Goal: Transaction & Acquisition: Purchase product/service

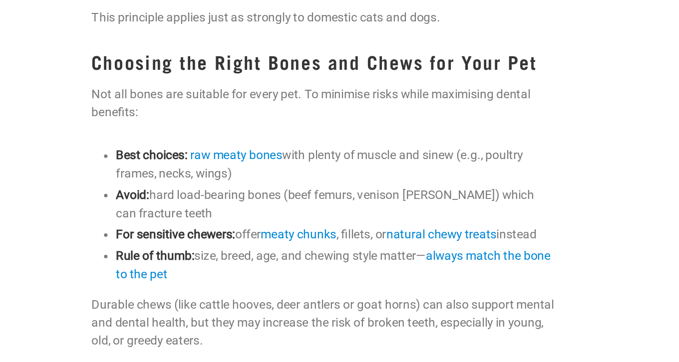
scroll to position [1067, 0]
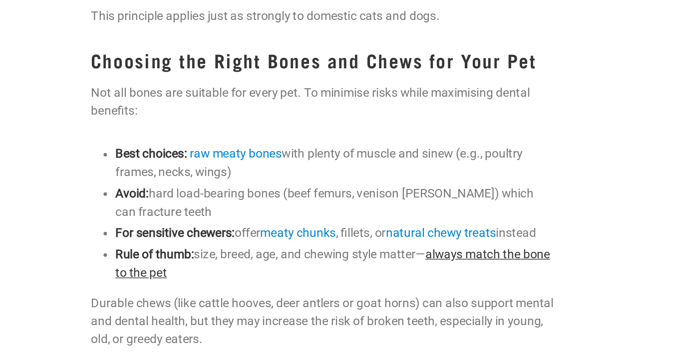
click at [368, 280] on link "always match the bone to the pet" at bounding box center [346, 291] width 313 height 23
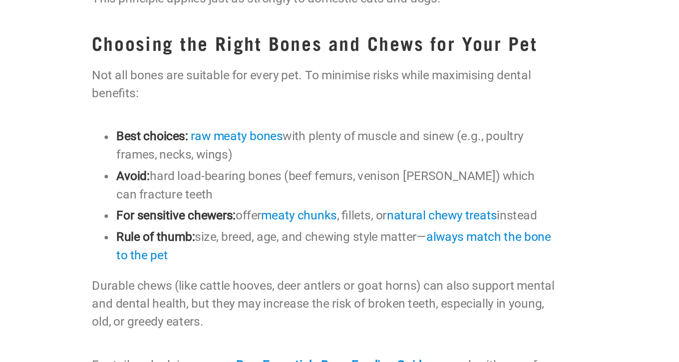
scroll to position [1079, 0]
click at [244, 195] on link "raw meaty bones" at bounding box center [277, 200] width 66 height 10
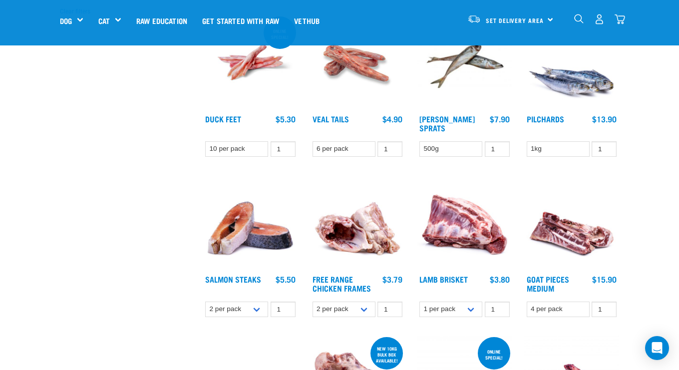
scroll to position [295, 0]
click at [358, 228] on img at bounding box center [357, 222] width 95 height 95
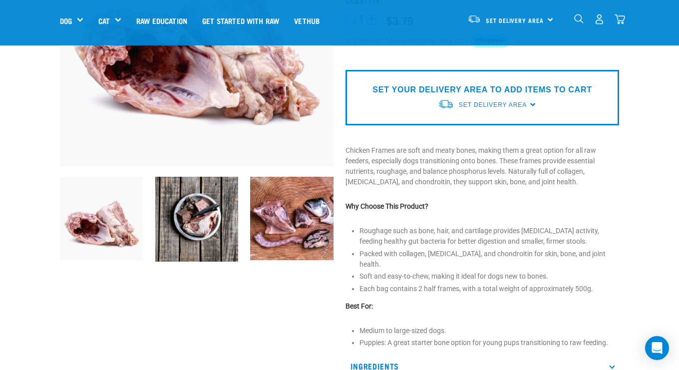
scroll to position [130, 0]
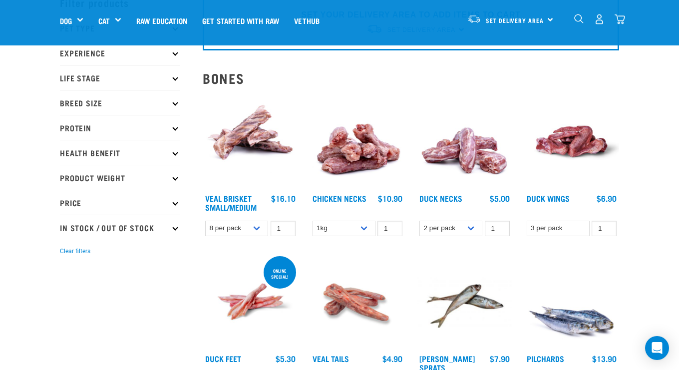
scroll to position [54, 0]
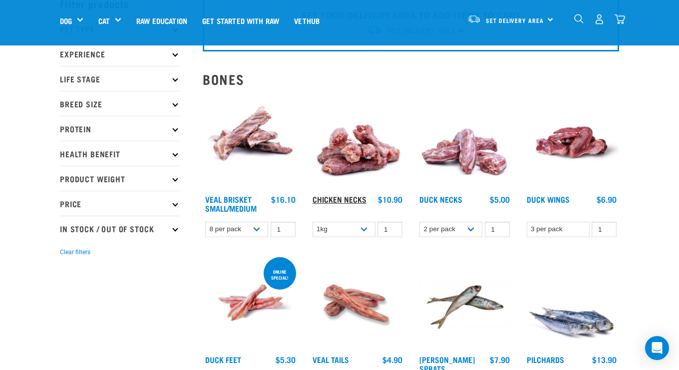
click at [346, 197] on link "Chicken Necks" at bounding box center [340, 199] width 54 height 4
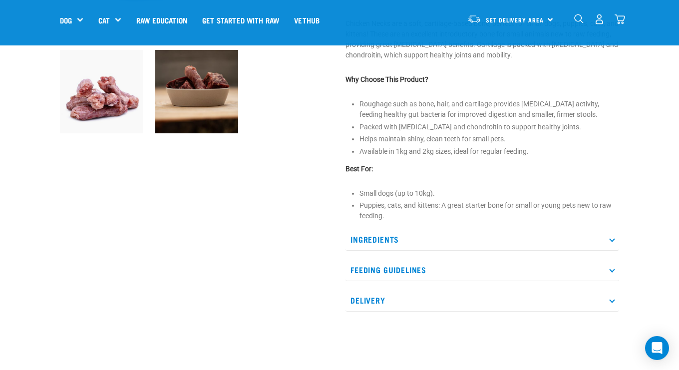
scroll to position [307, 0]
click at [611, 270] on icon at bounding box center [611, 269] width 5 height 5
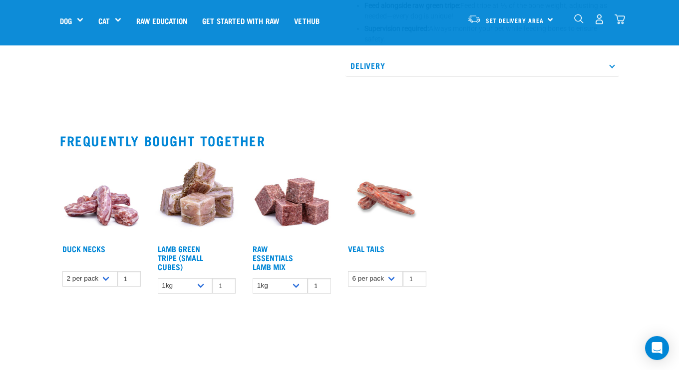
scroll to position [726, 0]
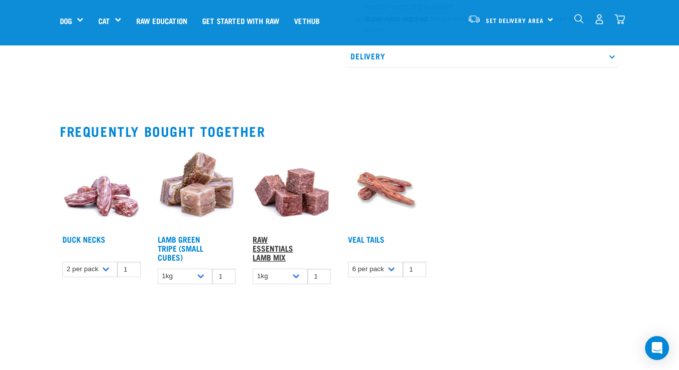
click at [262, 238] on link "Raw Essentials Lamb Mix" at bounding box center [273, 248] width 40 height 22
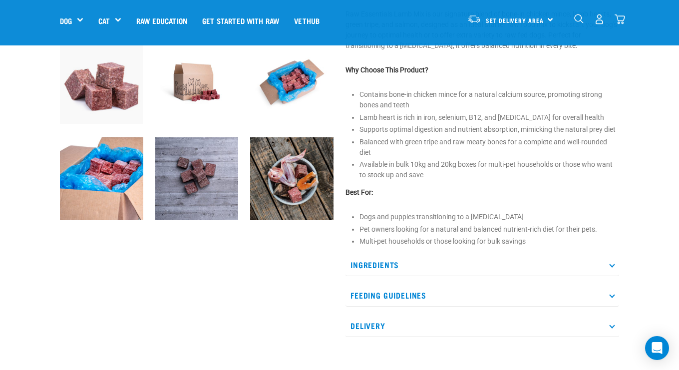
scroll to position [318, 0]
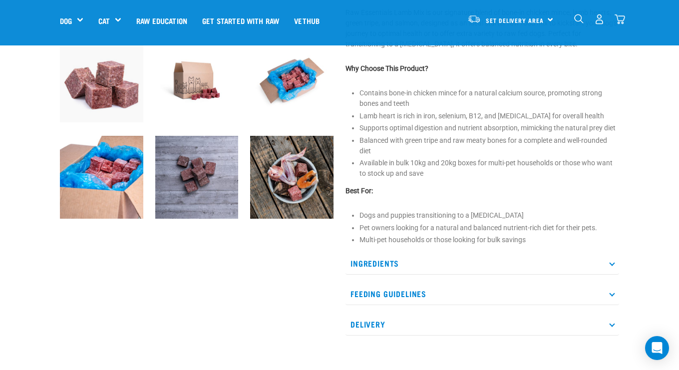
click at [610, 275] on p "Ingredients" at bounding box center [482, 263] width 274 height 22
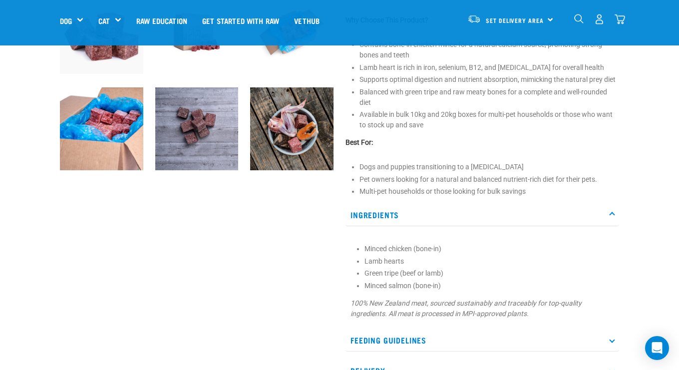
scroll to position [368, 0]
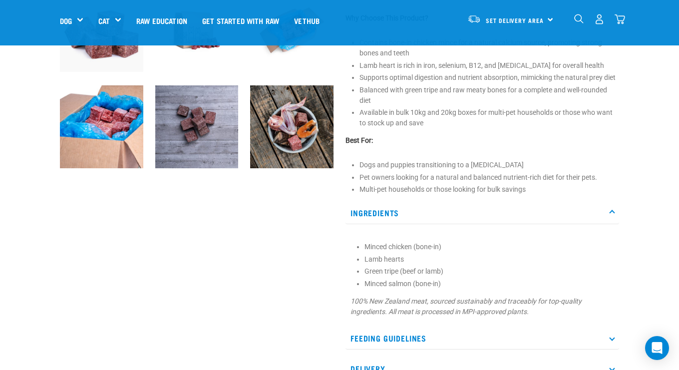
click at [612, 216] on icon at bounding box center [611, 212] width 5 height 5
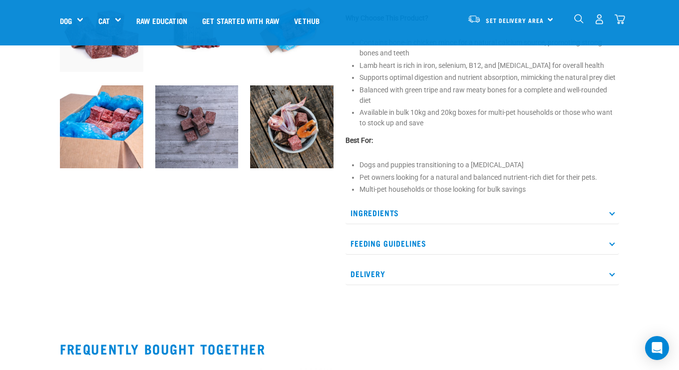
click at [612, 216] on icon at bounding box center [611, 212] width 5 height 5
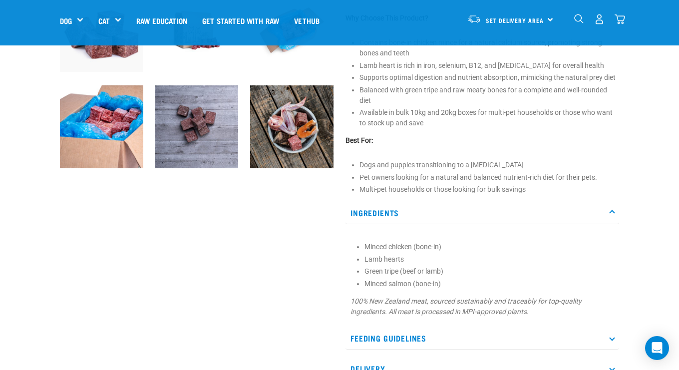
click at [612, 216] on icon at bounding box center [611, 212] width 5 height 5
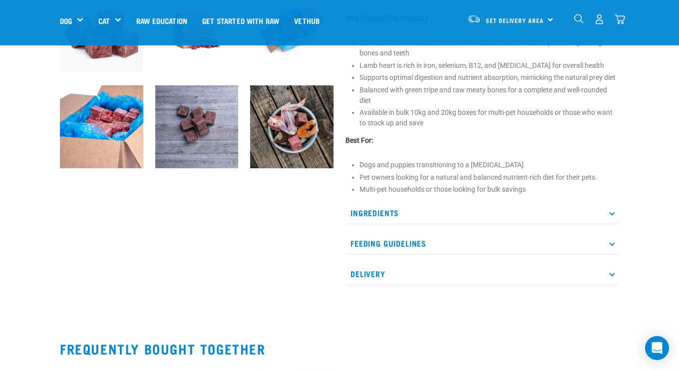
click at [611, 246] on icon at bounding box center [611, 243] width 5 height 5
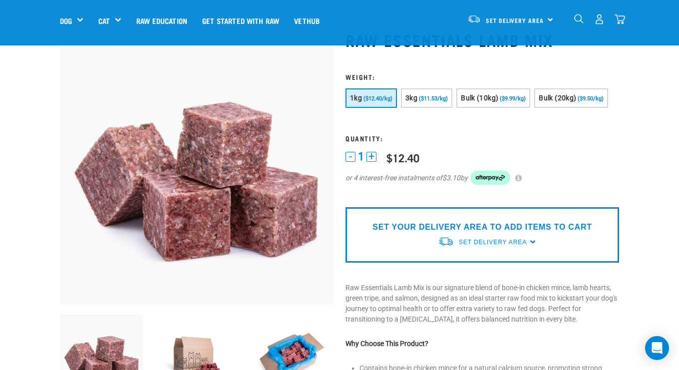
scroll to position [38, 0]
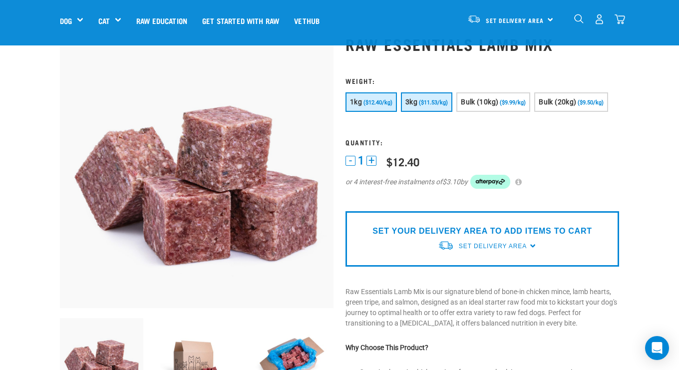
click at [448, 104] on span "($11.53/kg)" at bounding box center [433, 102] width 29 height 6
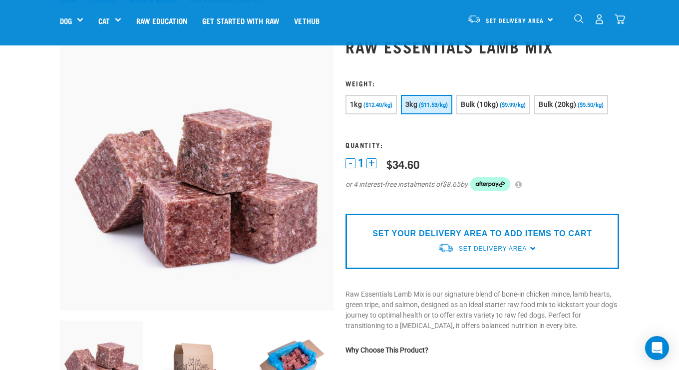
scroll to position [38, 0]
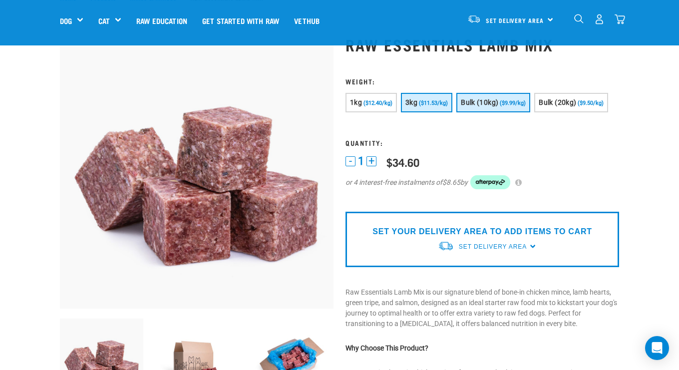
click at [498, 99] on span "Bulk (10kg)" at bounding box center [479, 102] width 37 height 8
click at [448, 100] on span "($11.53/kg)" at bounding box center [433, 103] width 29 height 6
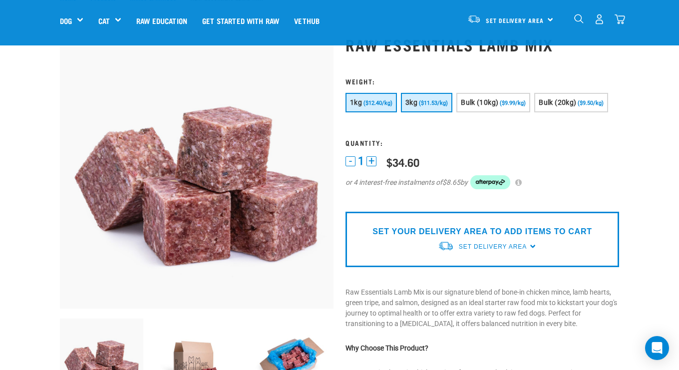
click at [376, 105] on span "($12.40/kg)" at bounding box center [377, 103] width 29 height 6
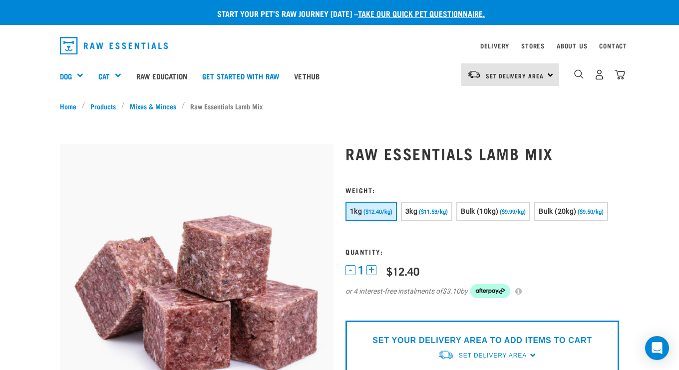
scroll to position [0, 0]
click at [580, 73] on img "dropdown navigation" at bounding box center [578, 73] width 9 height 9
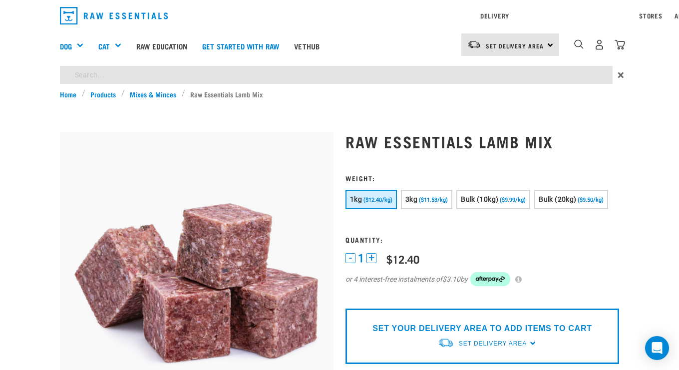
click at [565, 41] on div "Delivery Stores About Us Contact Set Delivery Area" at bounding box center [339, 44] width 679 height 89
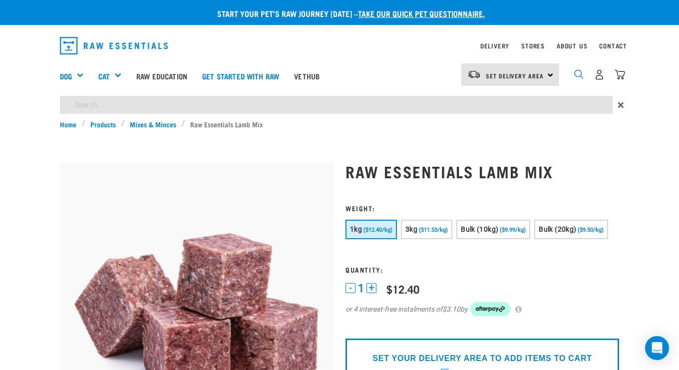
click at [580, 74] on img "dropdown navigation" at bounding box center [578, 73] width 9 height 9
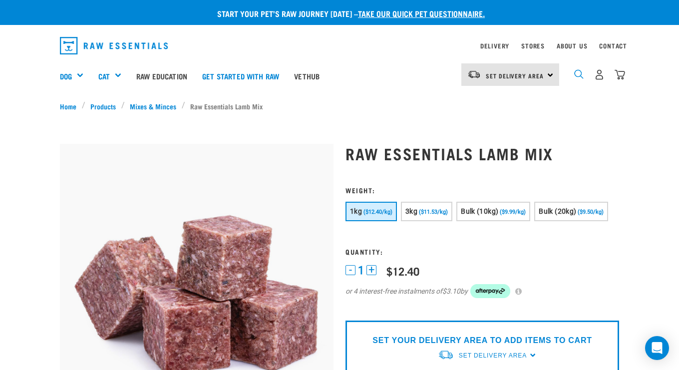
click at [577, 73] on img "dropdown navigation" at bounding box center [578, 73] width 9 height 9
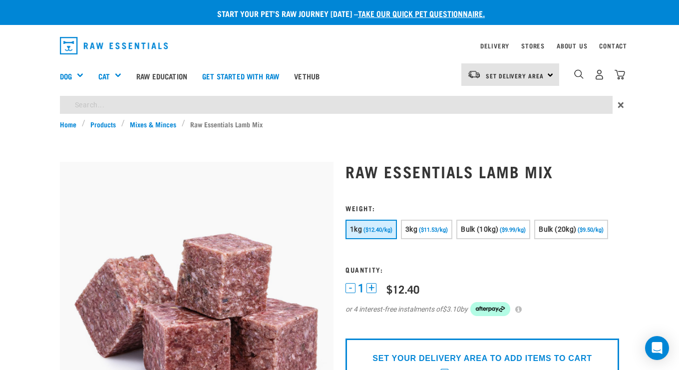
click at [621, 103] on span "×" at bounding box center [621, 105] width 6 height 18
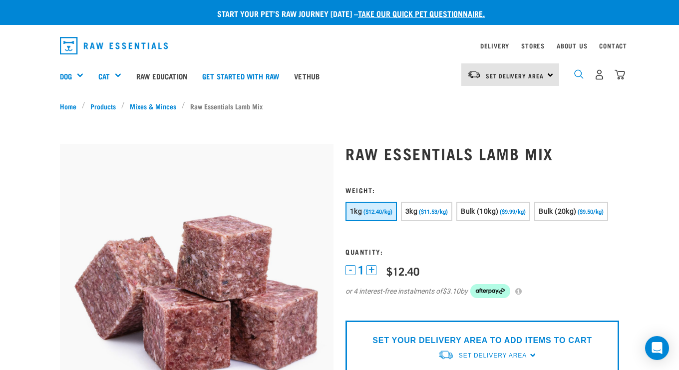
click at [575, 73] on img "dropdown navigation" at bounding box center [578, 73] width 9 height 9
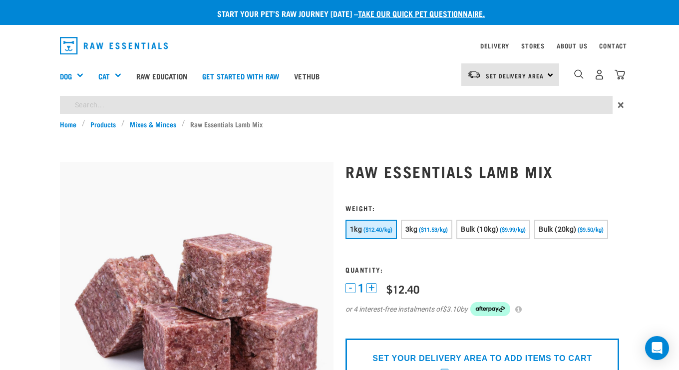
click at [631, 99] on div "×" at bounding box center [339, 107] width 679 height 23
click at [107, 122] on link "Products" at bounding box center [103, 124] width 36 height 10
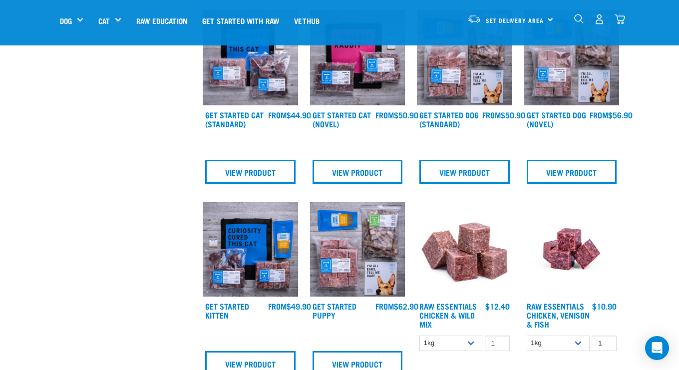
scroll to position [477, 0]
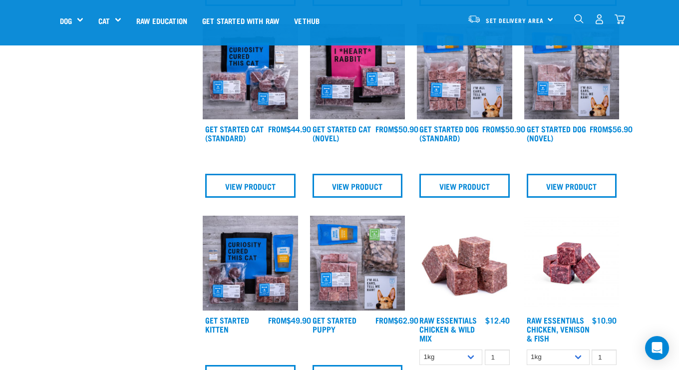
click at [580, 16] on img "dropdown navigation" at bounding box center [578, 18] width 9 height 9
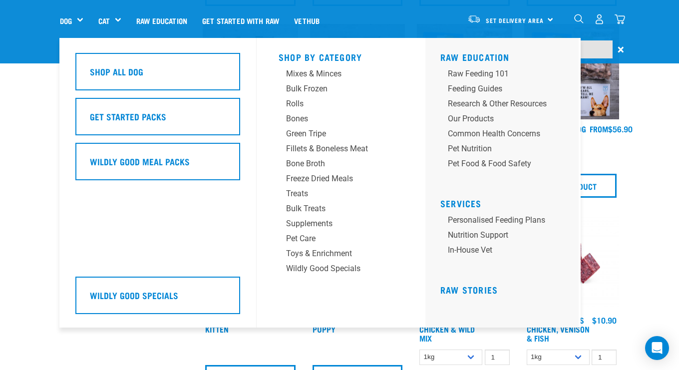
click at [70, 45] on div "Shop All Dog Get Started Packs Wildly Good Meal Packs Wildly Good Specials" at bounding box center [162, 183] width 187 height 290
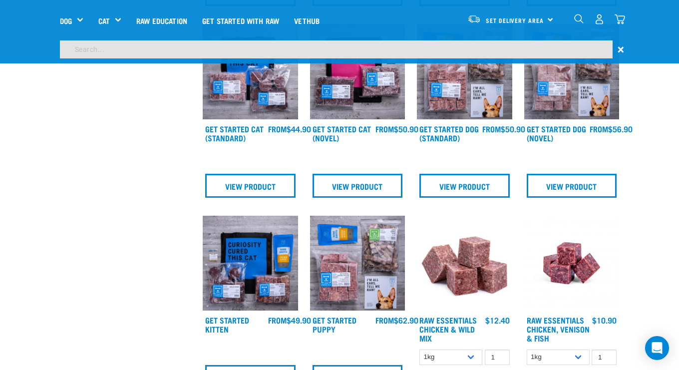
click at [468, 52] on input "search" at bounding box center [336, 49] width 553 height 18
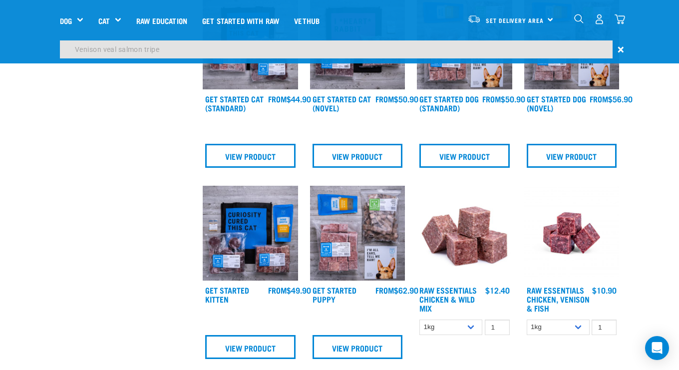
type input "Venison veal salmon tripe"
click at [560, 169] on div "View Product" at bounding box center [571, 144] width 95 height 48
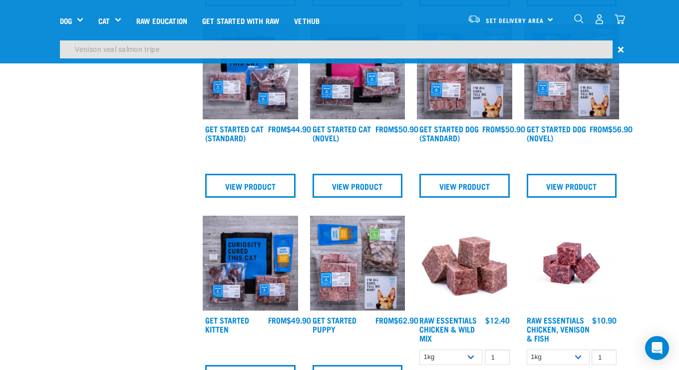
click at [163, 47] on input "Venison veal salmon tripe" at bounding box center [336, 49] width 553 height 18
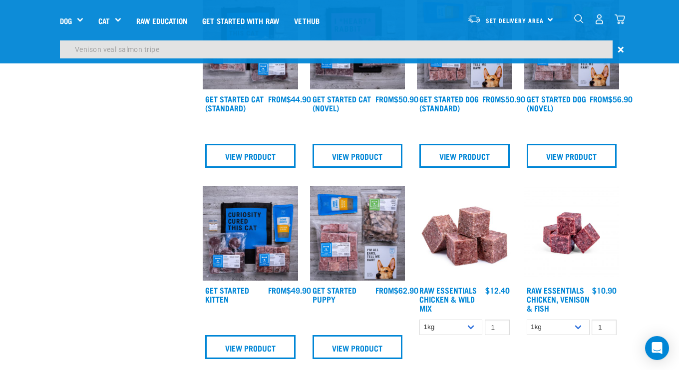
click at [161, 49] on input "Venison veal salmon tripe" at bounding box center [336, 49] width 553 height 18
click at [621, 49] on span "×" at bounding box center [621, 49] width 6 height 18
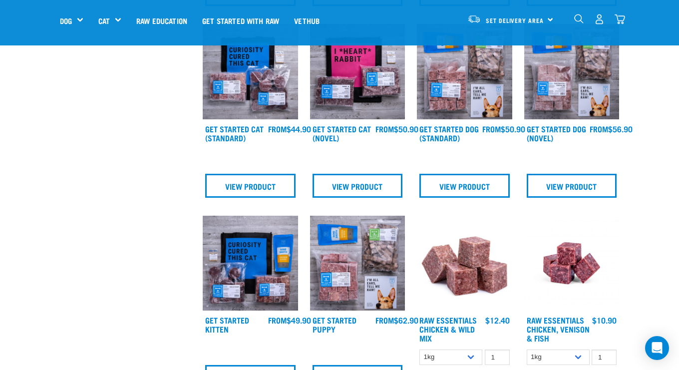
click at [621, 49] on div "Get Started Dog (Novel) FROM FROM FROM FROM" at bounding box center [571, 114] width 107 height 192
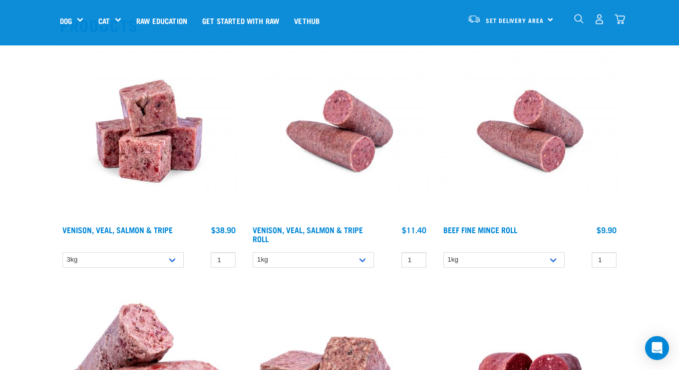
scroll to position [115, 0]
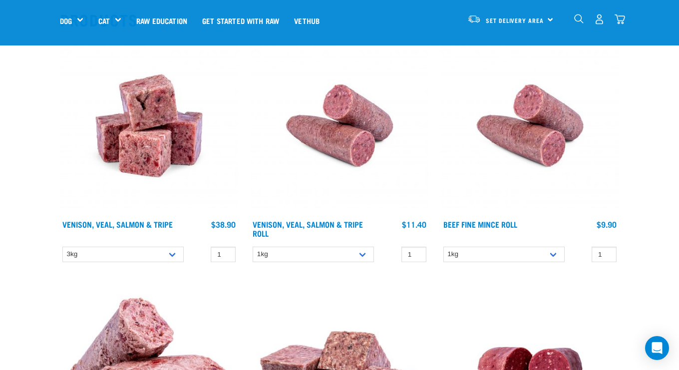
click at [161, 222] on link "Venison, Veal, Salmon & Tripe" at bounding box center [117, 224] width 110 height 4
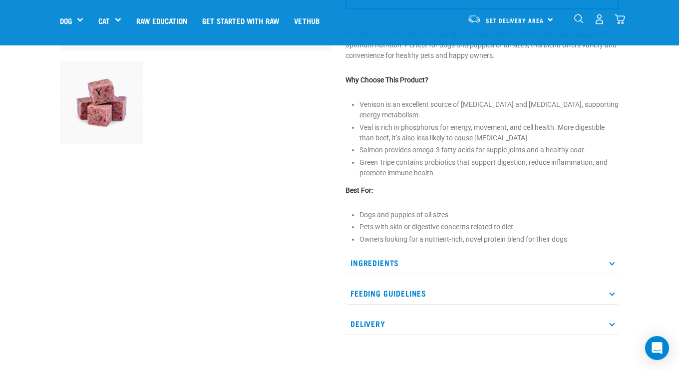
scroll to position [302, 0]
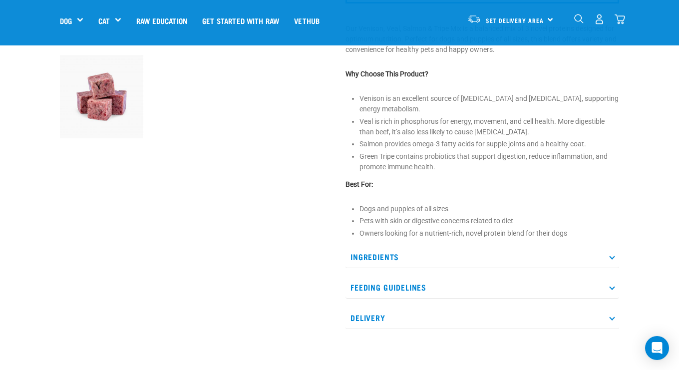
click at [614, 258] on p "Ingredients" at bounding box center [482, 257] width 274 height 22
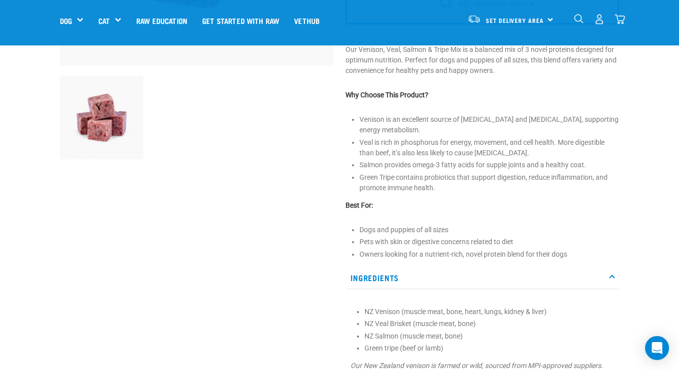
scroll to position [285, 0]
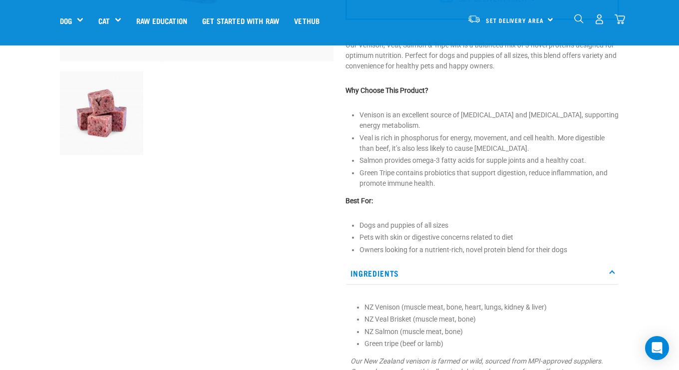
click at [612, 269] on p "Ingredients" at bounding box center [482, 273] width 274 height 22
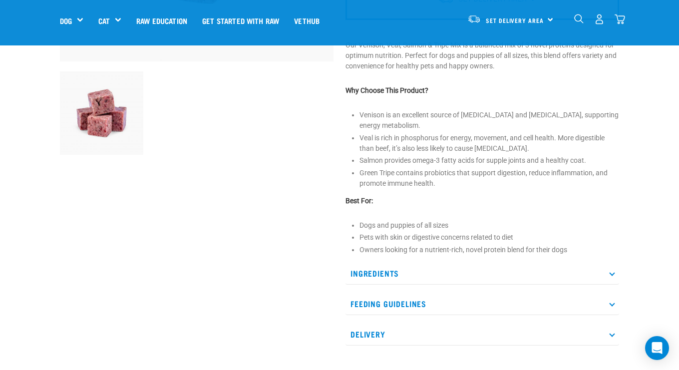
click at [614, 302] on icon at bounding box center [611, 303] width 5 height 5
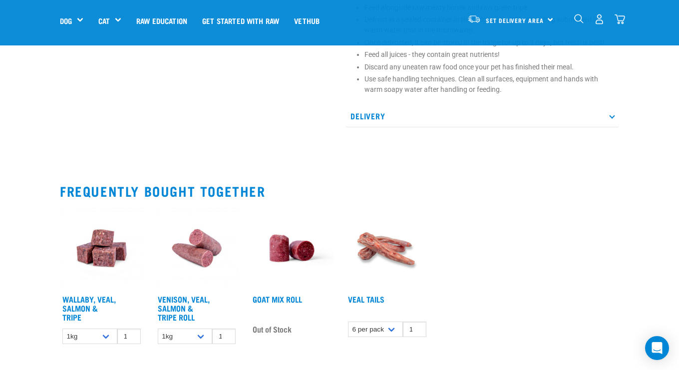
scroll to position [670, 0]
